Goal: Information Seeking & Learning: Learn about a topic

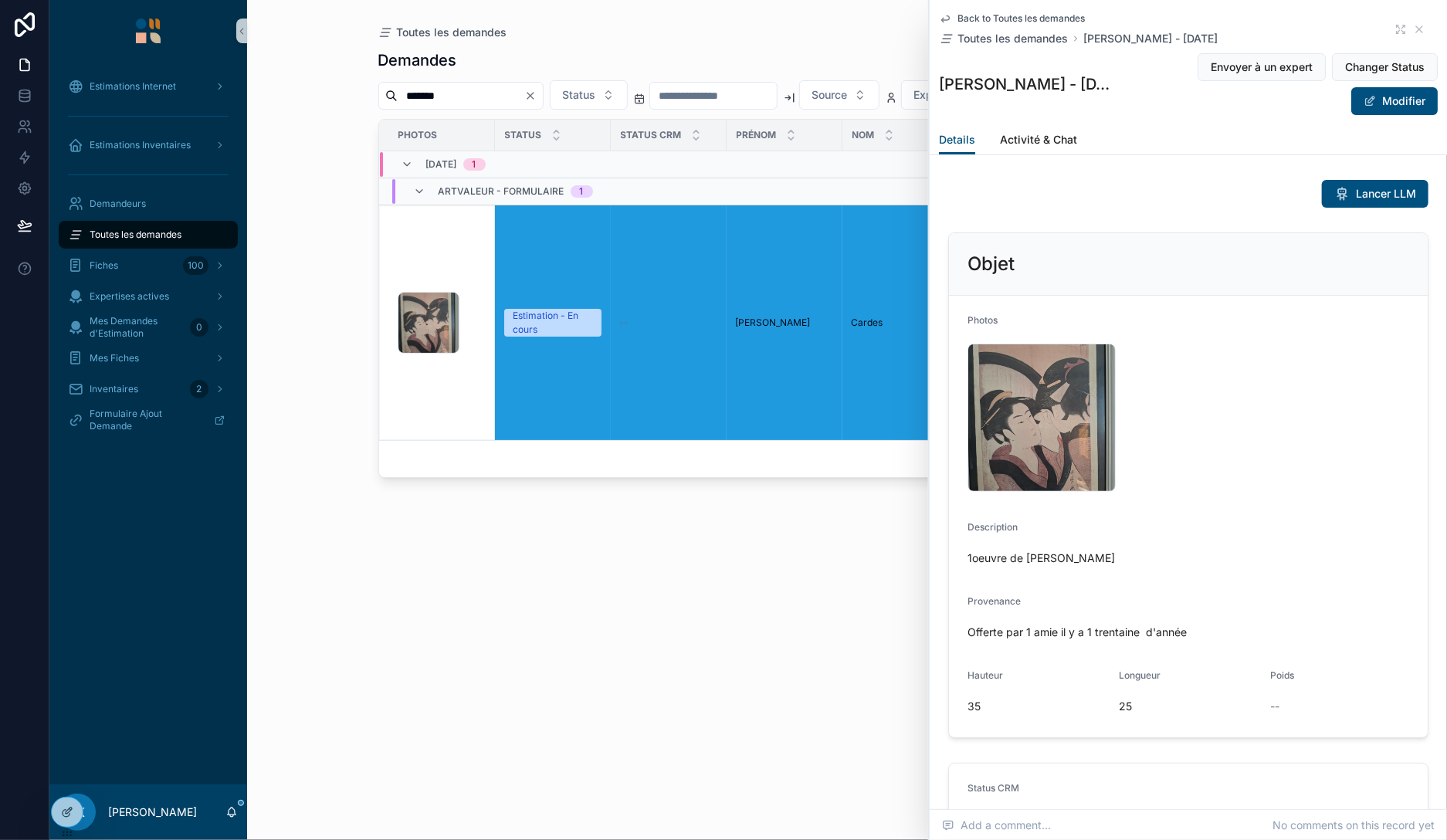
click at [122, 231] on span "Toutes les demandes" at bounding box center [135, 235] width 92 height 12
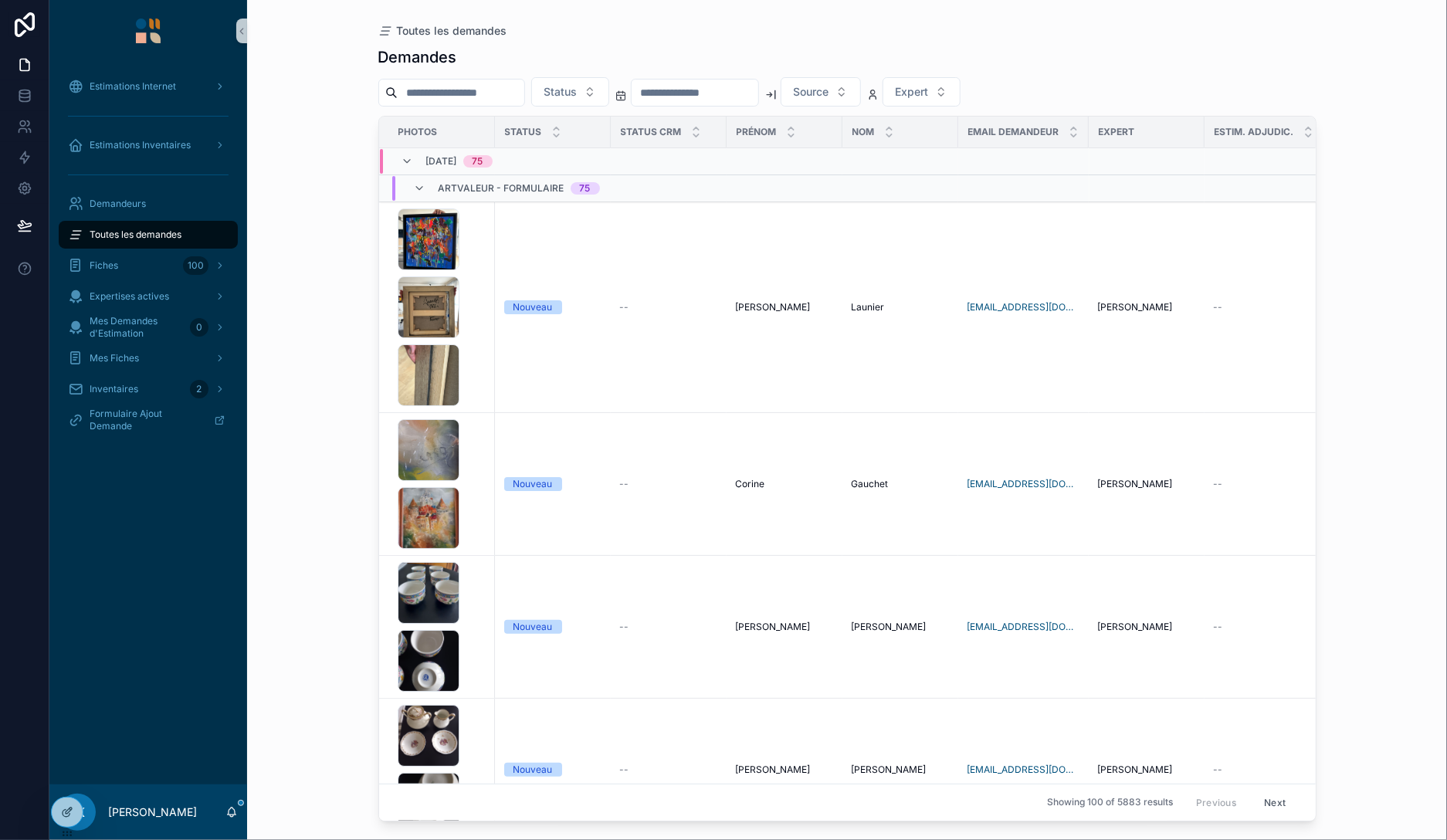
click at [524, 88] on input "*******" at bounding box center [461, 92] width 127 height 21
click at [479, 250] on div "IMG_9784 .jpeg IMG_9783 .jpeg IMG_9785 .jpeg" at bounding box center [442, 307] width 88 height 198
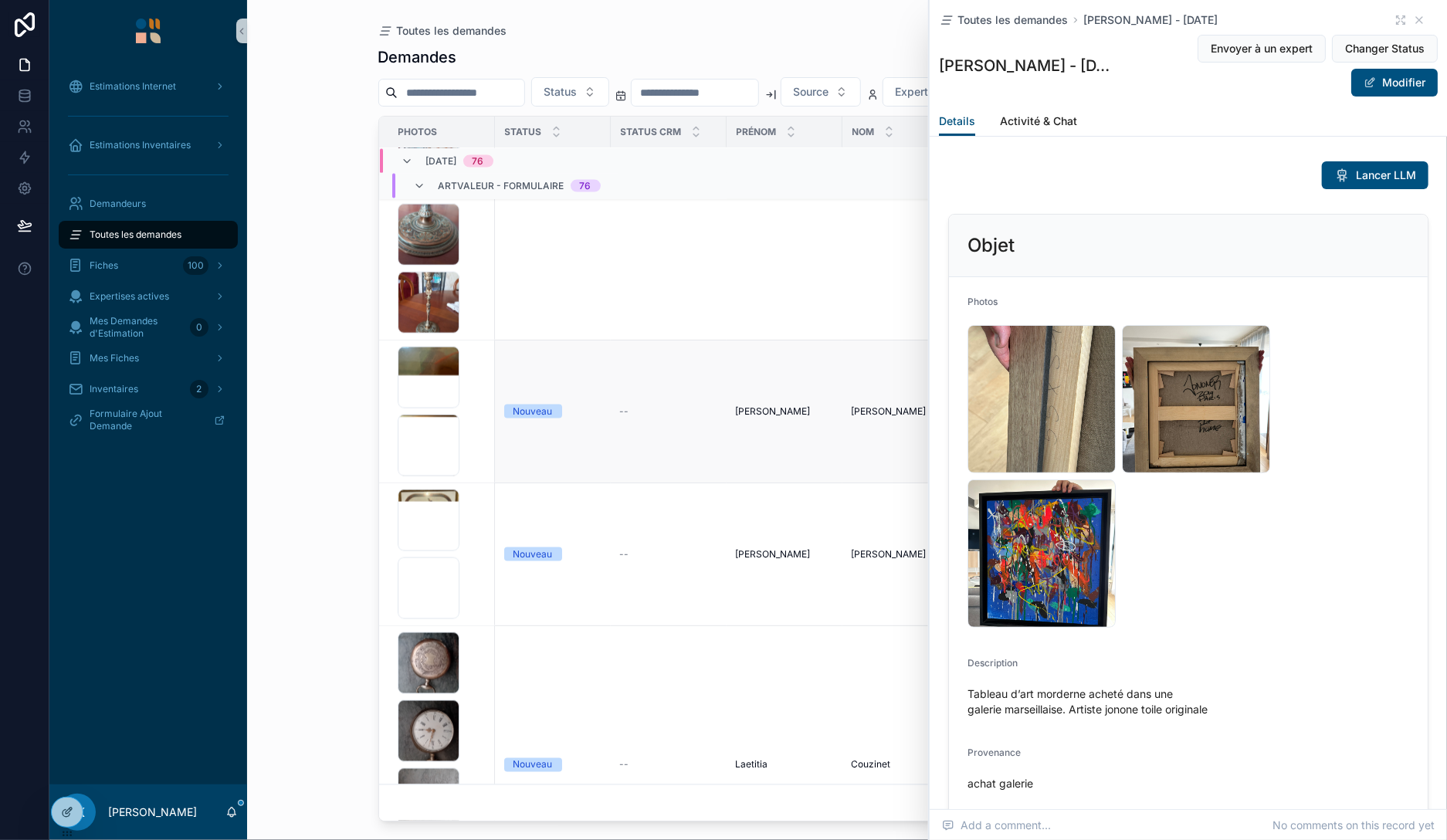
scroll to position [4939, 0]
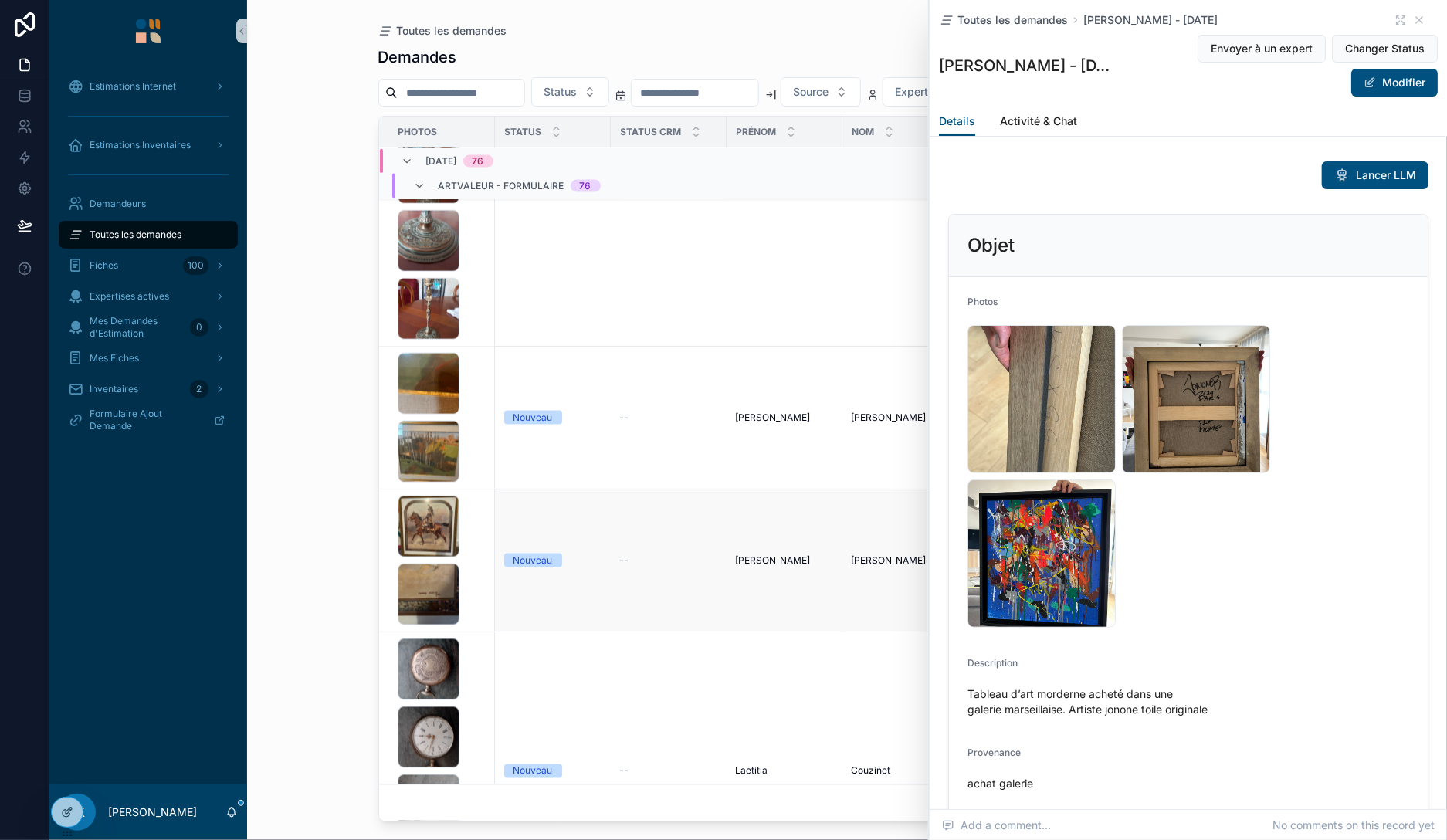
click at [475, 512] on div "IMG_9764 .jpeg IMG_9765 .jpeg" at bounding box center [442, 561] width 88 height 130
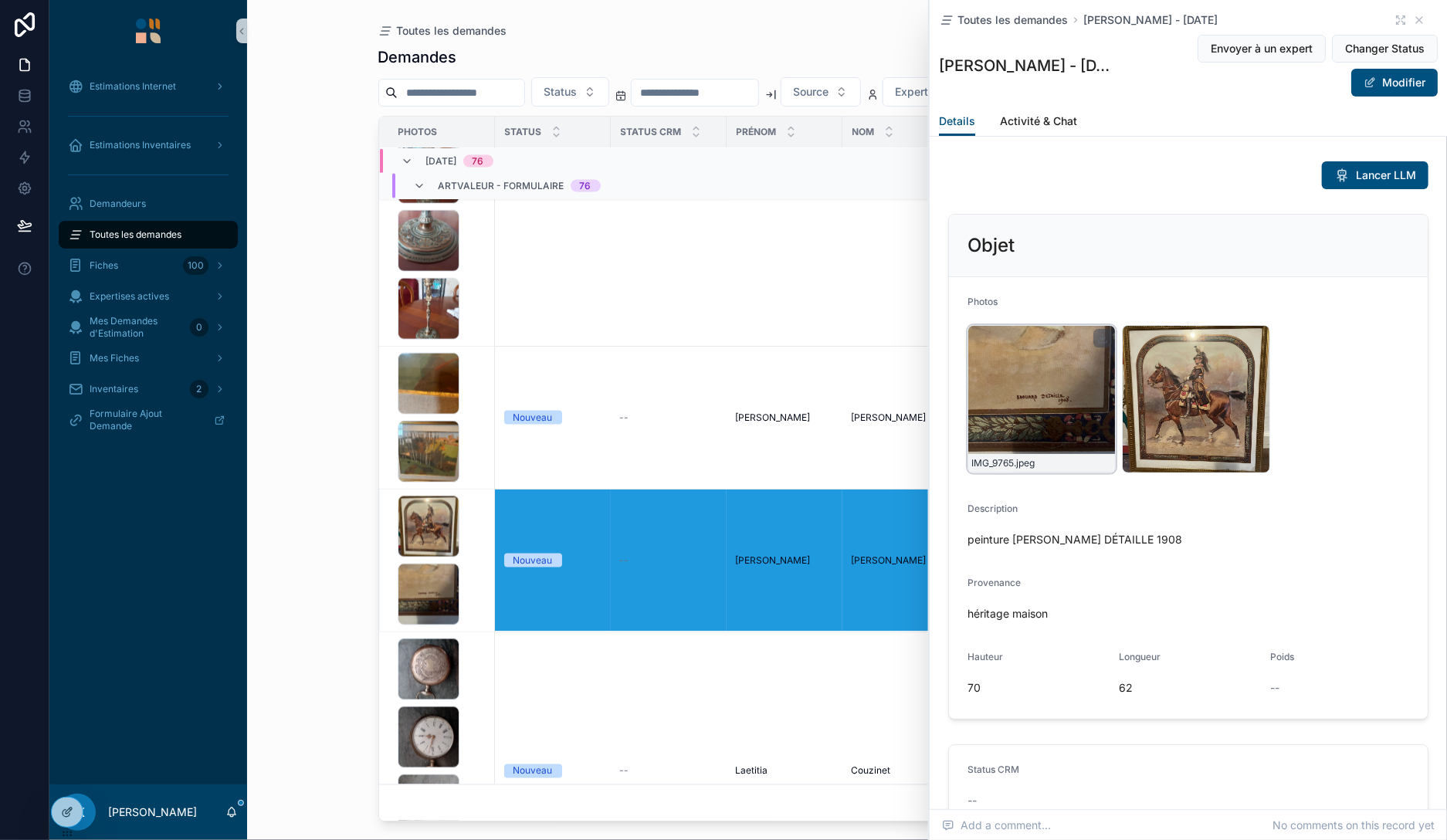
click at [1057, 404] on div "IMG_9765 .jpeg" at bounding box center [1041, 399] width 148 height 148
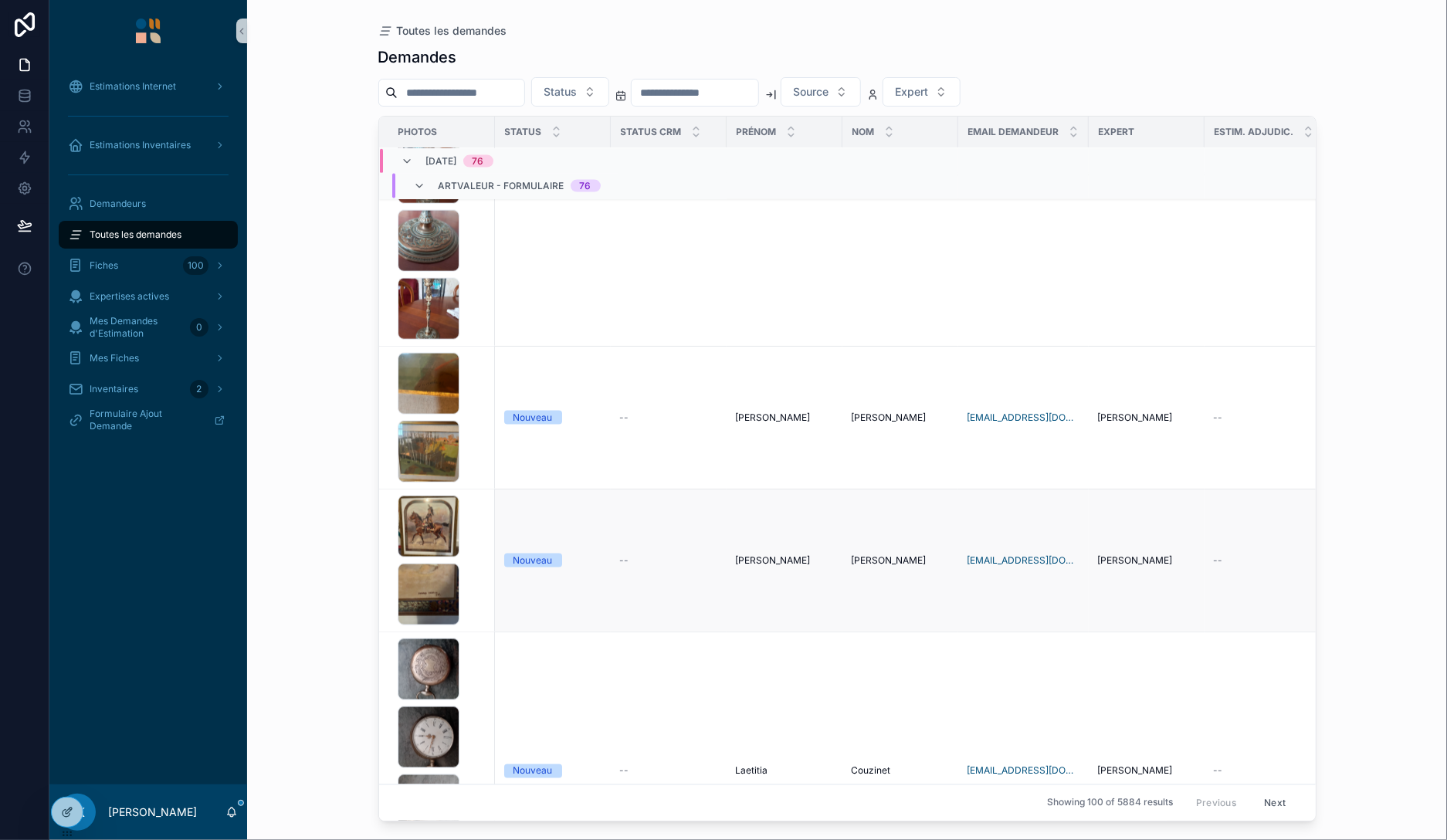
click at [474, 563] on div "IMG_9764 .jpeg IMG_9765 .jpeg" at bounding box center [442, 561] width 88 height 130
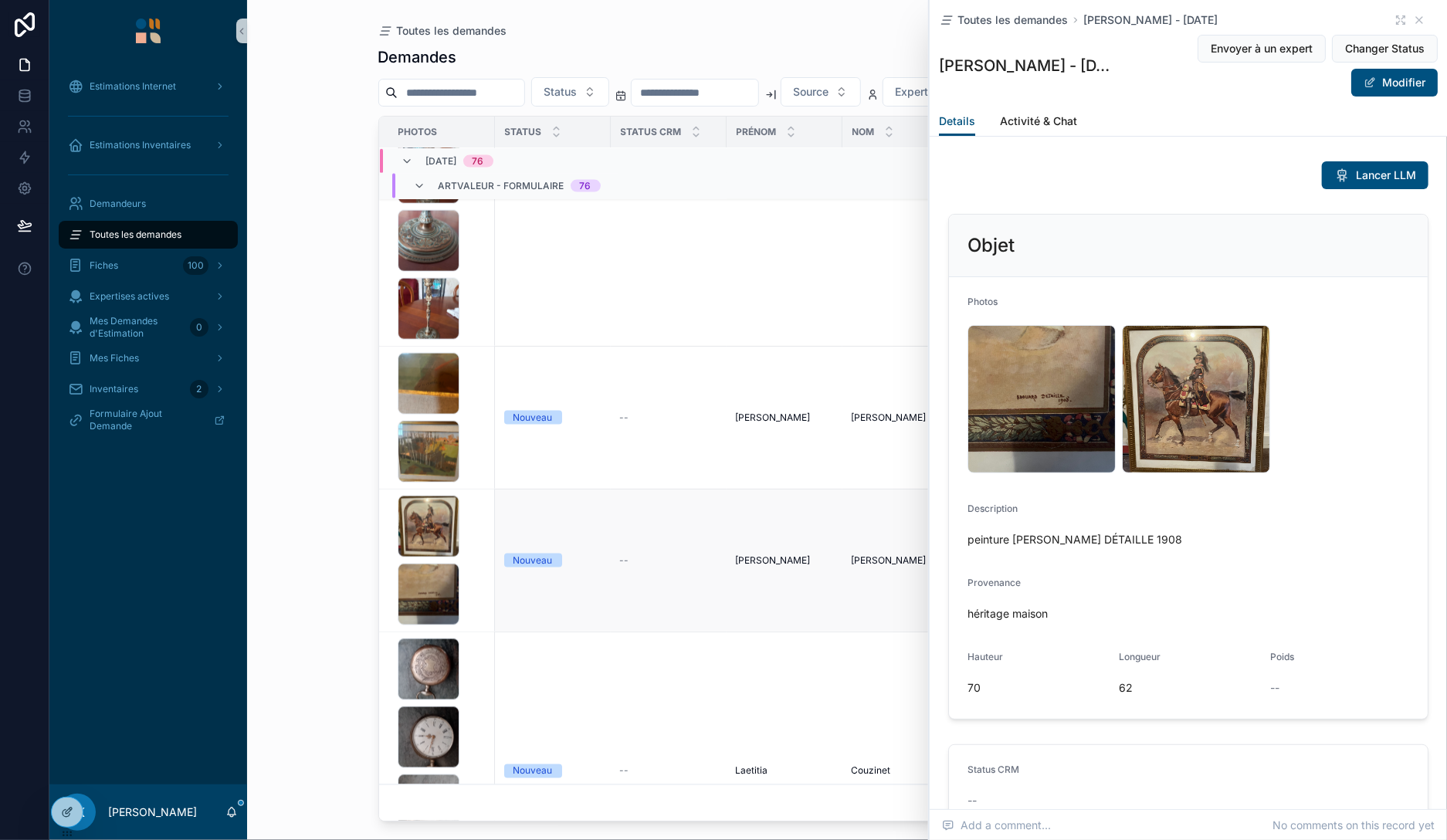
drag, startPoint x: 474, startPoint y: 563, endPoint x: 477, endPoint y: 556, distance: 7.6
click at [477, 556] on div "IMG_9764 .jpeg IMG_9765 .jpeg" at bounding box center [442, 561] width 88 height 130
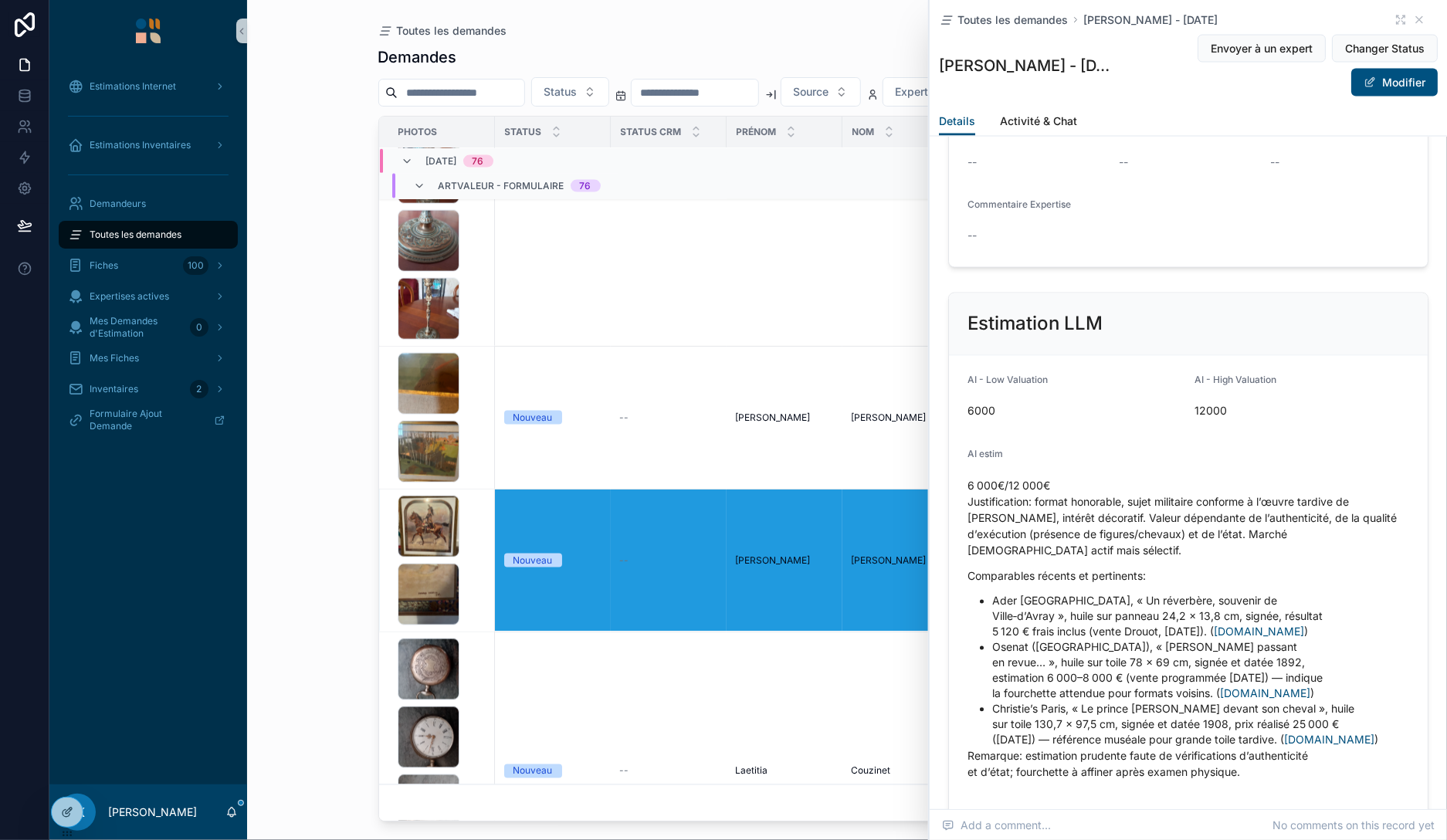
scroll to position [1610, 0]
click at [1045, 506] on p "6 000€/12 000€ Justification: format honorable, sujet militaire conforme à l’œu…" at bounding box center [1188, 518] width 442 height 81
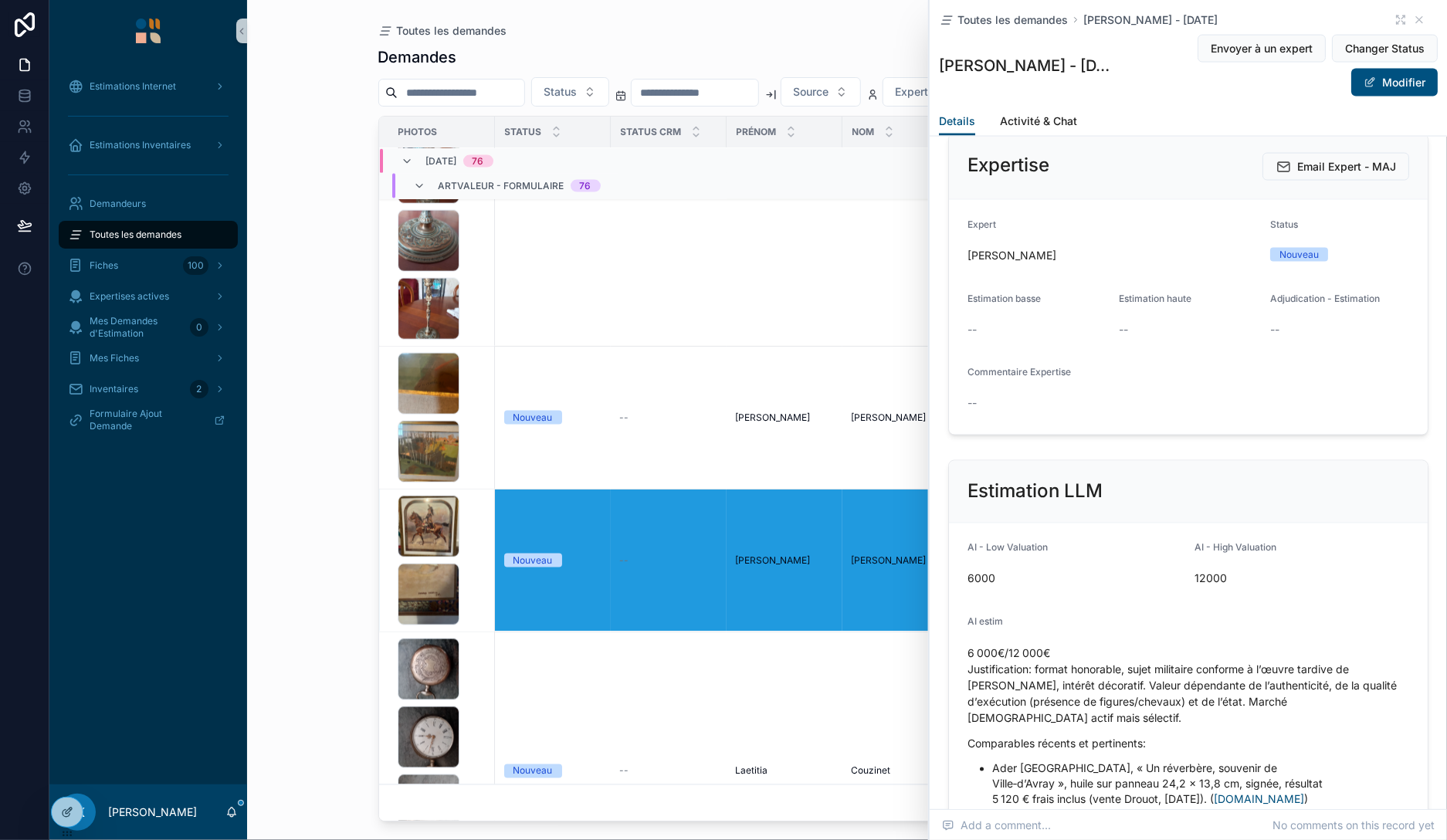
scroll to position [1432, 0]
